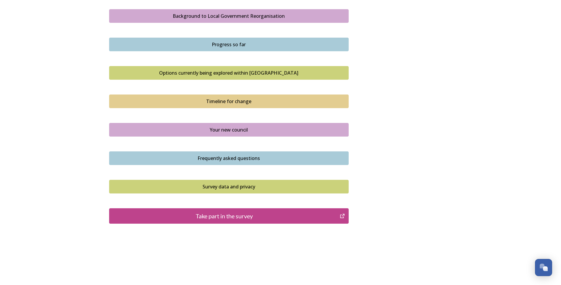
scroll to position [352, 0]
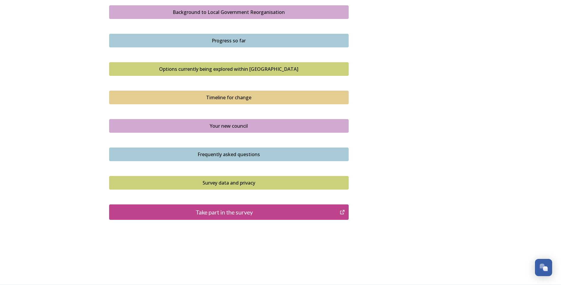
click at [235, 212] on div "Take part in the survey" at bounding box center [224, 211] width 225 height 9
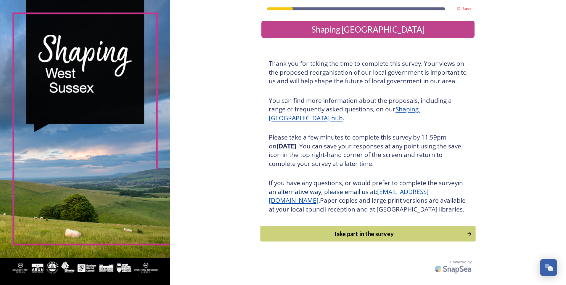
click at [346, 238] on div "Take part in the survey" at bounding box center [364, 233] width 200 height 9
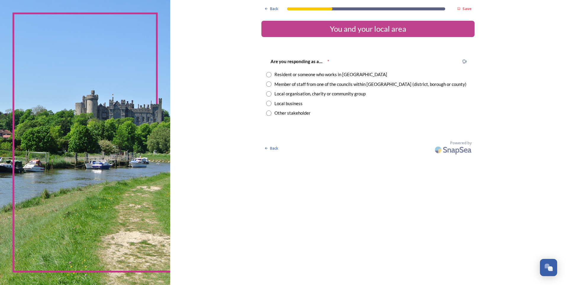
click at [269, 75] on input "radio" at bounding box center [268, 74] width 5 height 5
radio input "true"
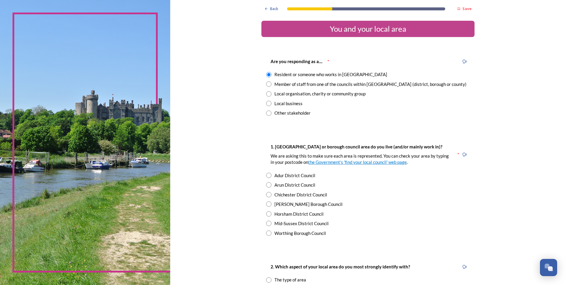
click at [266, 205] on input "radio" at bounding box center [268, 203] width 5 height 5
radio input "true"
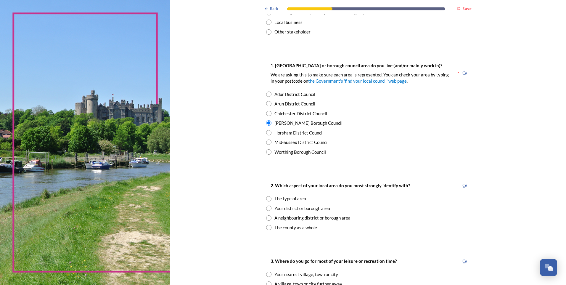
scroll to position [89, 0]
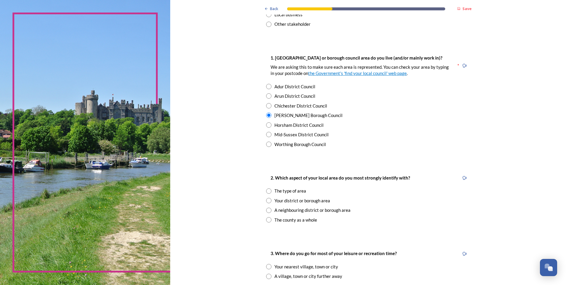
click at [268, 219] on input "radio" at bounding box center [268, 219] width 5 height 5
radio input "true"
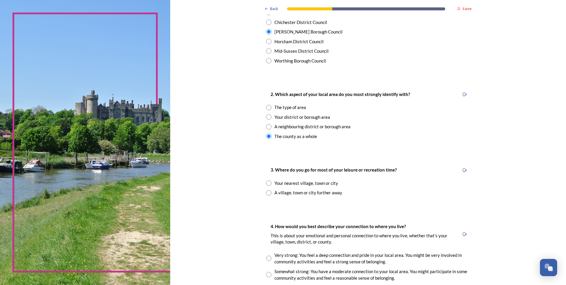
scroll to position [178, 0]
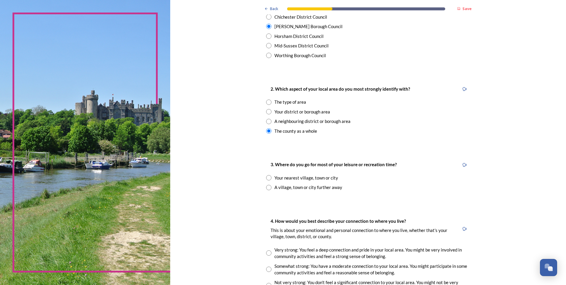
click at [267, 178] on input "radio" at bounding box center [268, 177] width 5 height 5
radio input "true"
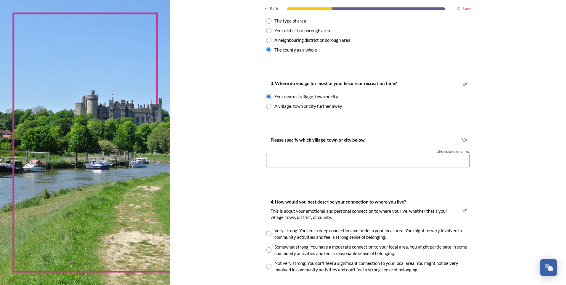
scroll to position [266, 0]
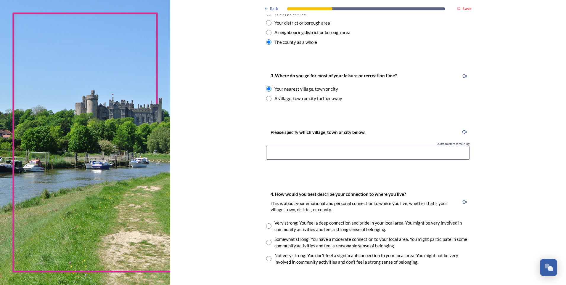
click at [299, 154] on input at bounding box center [368, 153] width 204 height 14
type input "c"
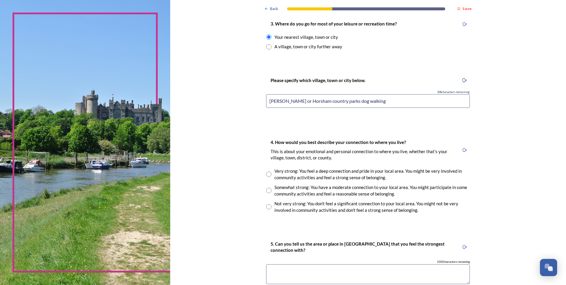
scroll to position [325, 0]
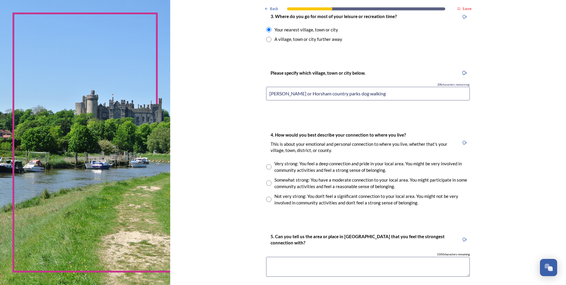
type input "[PERSON_NAME] or Horsham country parks dog walking"
drag, startPoint x: 267, startPoint y: 166, endPoint x: 291, endPoint y: 195, distance: 37.2
click at [267, 167] on input "radio" at bounding box center [268, 166] width 5 height 5
radio input "true"
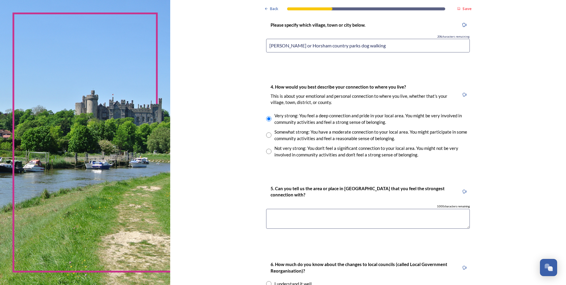
scroll to position [385, 0]
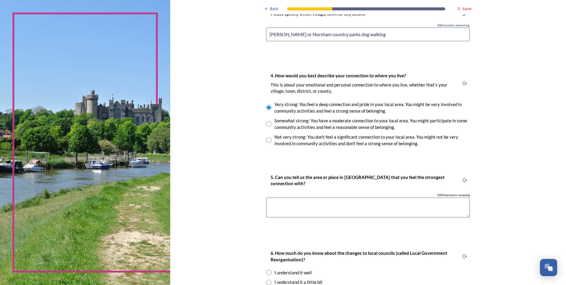
click at [306, 208] on textarea at bounding box center [368, 207] width 204 height 20
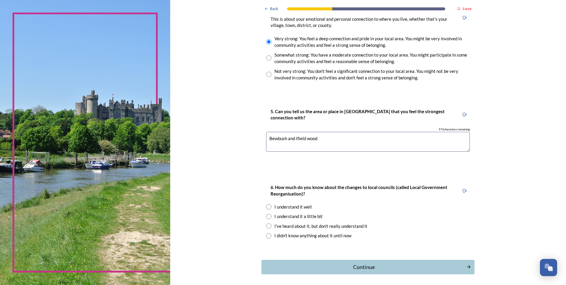
scroll to position [473, 0]
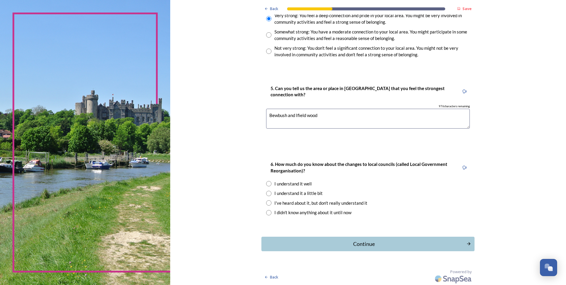
type textarea "Bewbush and Ifield wood"
click at [267, 183] on input "radio" at bounding box center [268, 183] width 5 height 5
radio input "true"
click at [267, 193] on input "radio" at bounding box center [268, 193] width 5 height 5
radio input "true"
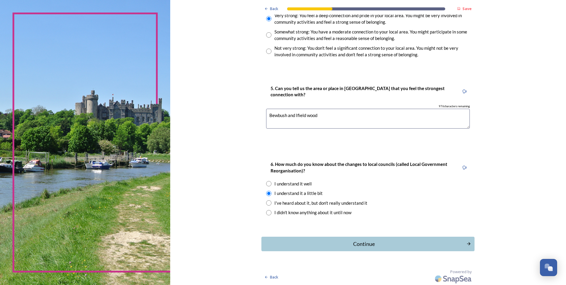
scroll to position [474, 0]
click at [366, 242] on div "Continue" at bounding box center [364, 243] width 200 height 8
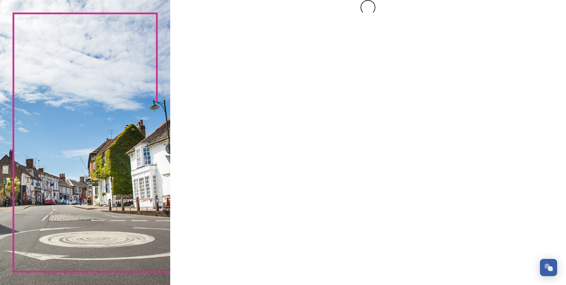
scroll to position [0, 0]
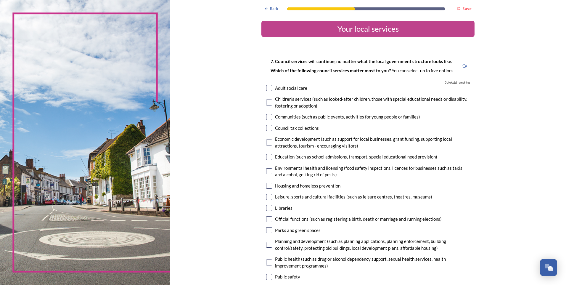
click at [266, 102] on input "checkbox" at bounding box center [269, 102] width 6 height 6
checkbox input "true"
click at [267, 118] on input "checkbox" at bounding box center [269, 117] width 6 height 6
checkbox input "true"
click at [267, 183] on input "checkbox" at bounding box center [269, 186] width 6 height 6
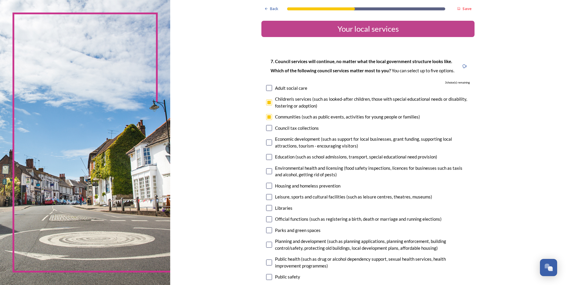
checkbox input "true"
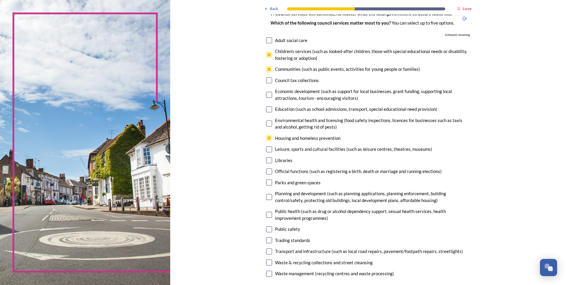
scroll to position [59, 0]
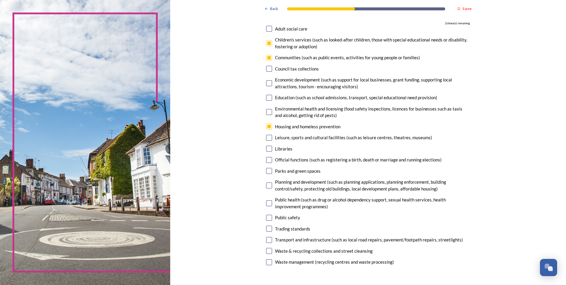
click at [266, 170] on input "checkbox" at bounding box center [269, 171] width 6 height 6
checkbox input "true"
click at [266, 185] on input "checkbox" at bounding box center [269, 185] width 6 height 6
checkbox input "true"
click at [269, 203] on input "checkbox" at bounding box center [269, 203] width 6 height 6
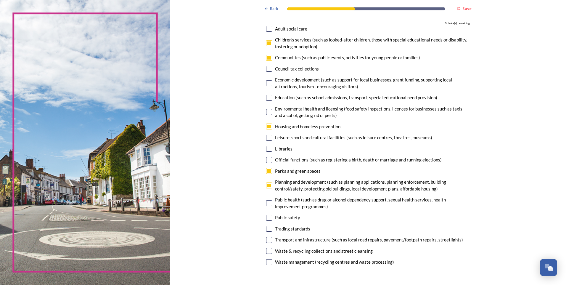
checkbox input "false"
click at [266, 218] on input "checkbox" at bounding box center [269, 217] width 6 height 6
click at [267, 215] on input "checkbox" at bounding box center [269, 217] width 6 height 6
click at [266, 217] on input "checkbox" at bounding box center [269, 217] width 6 height 6
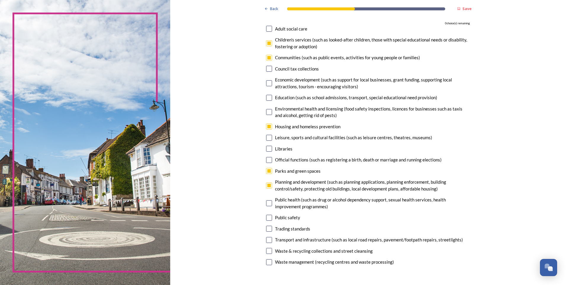
click at [266, 217] on input "checkbox" at bounding box center [269, 217] width 6 height 6
click at [267, 216] on input "checkbox" at bounding box center [269, 217] width 6 height 6
checkbox input "false"
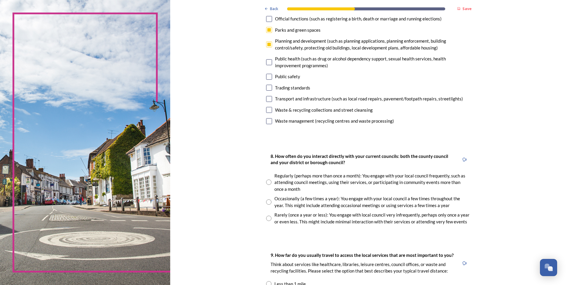
scroll to position [207, 0]
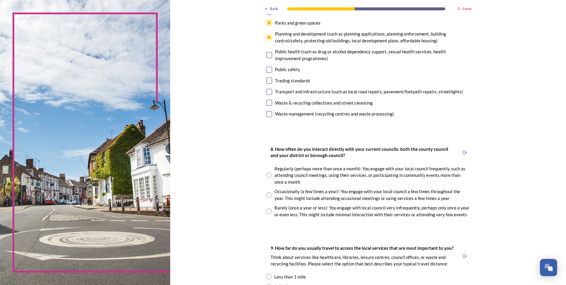
click at [268, 212] on input "radio" at bounding box center [268, 210] width 5 height 5
radio input "true"
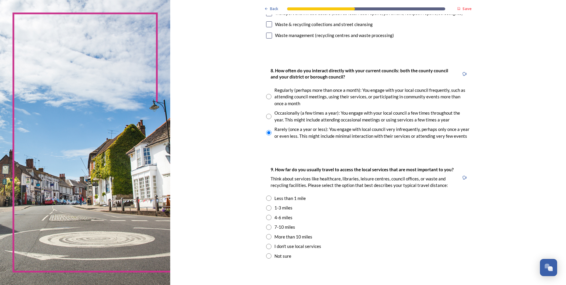
scroll to position [325, 0]
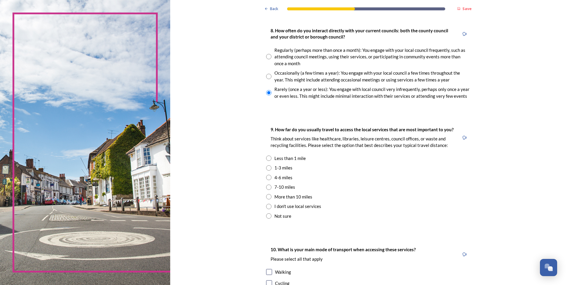
click at [267, 168] on input "radio" at bounding box center [268, 167] width 5 height 5
radio input "true"
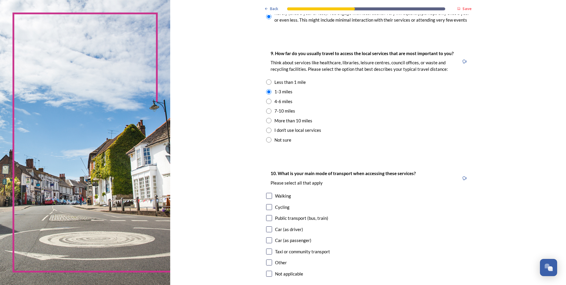
scroll to position [414, 0]
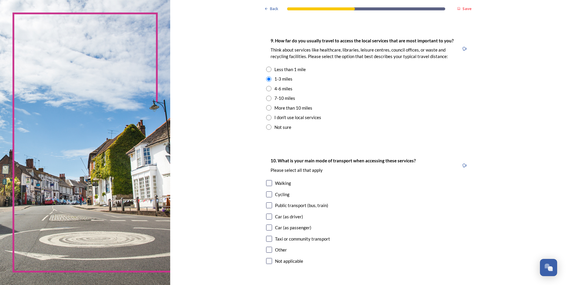
click at [266, 182] on input "checkbox" at bounding box center [269, 183] width 6 height 6
checkbox input "true"
click at [269, 217] on input "checkbox" at bounding box center [269, 216] width 6 height 6
checkbox input "true"
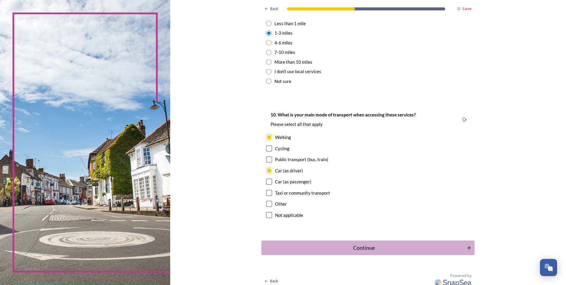
scroll to position [464, 0]
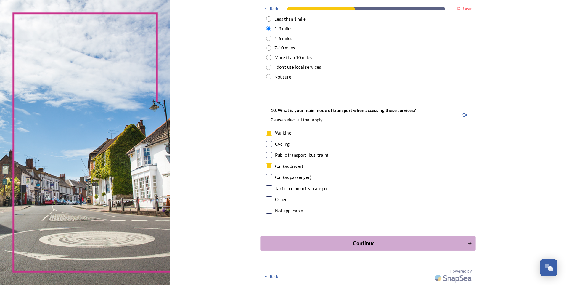
click at [357, 240] on div "Continue" at bounding box center [364, 243] width 200 height 8
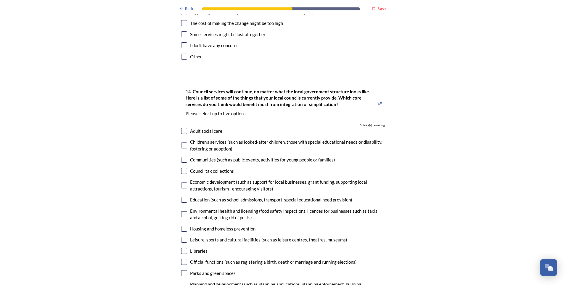
scroll to position [1154, 0]
